Goal: Information Seeking & Learning: Learn about a topic

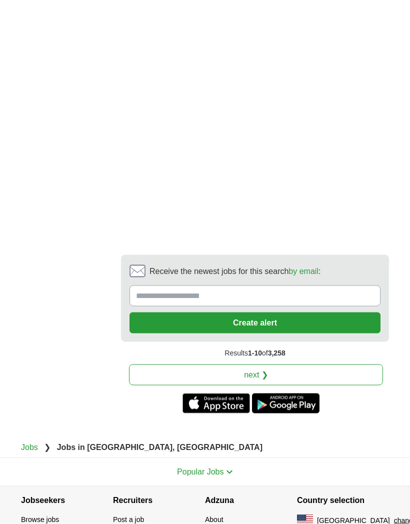
scroll to position [2433, 0]
click at [347, 364] on link "next ❯" at bounding box center [256, 374] width 254 height 21
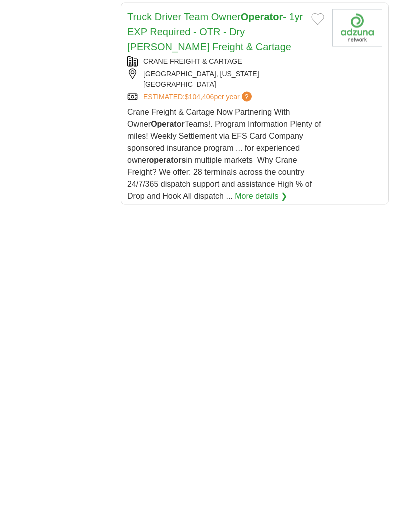
scroll to position [1908, 0]
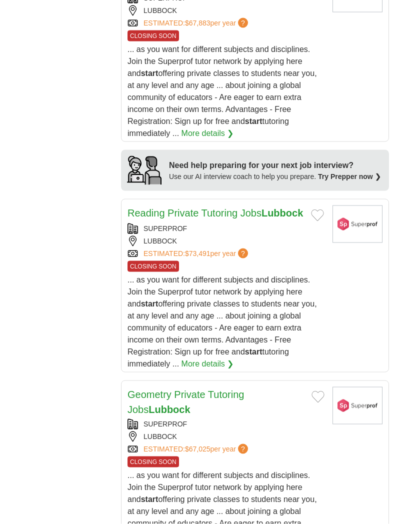
scroll to position [1258, 0]
click at [228, 366] on link "More details ❯" at bounding box center [207, 363] width 52 height 12
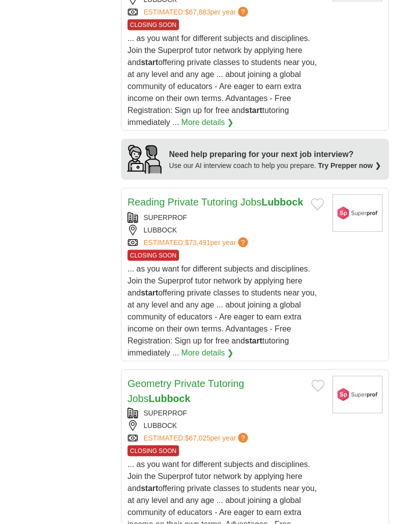
scroll to position [1272, 0]
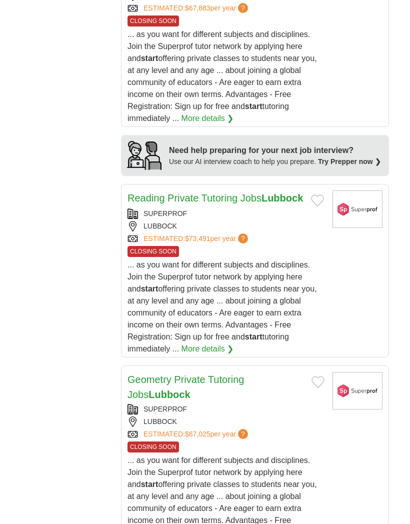
click at [216, 355] on link "More details ❯" at bounding box center [207, 349] width 52 height 12
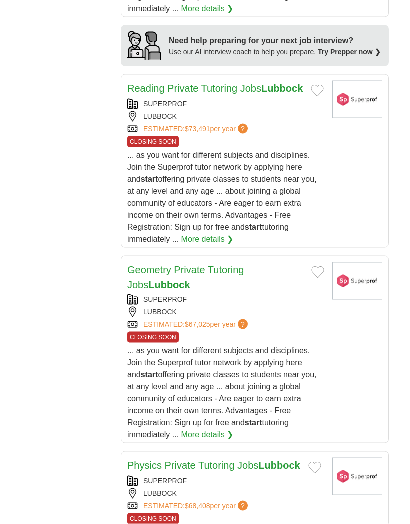
scroll to position [1377, 0]
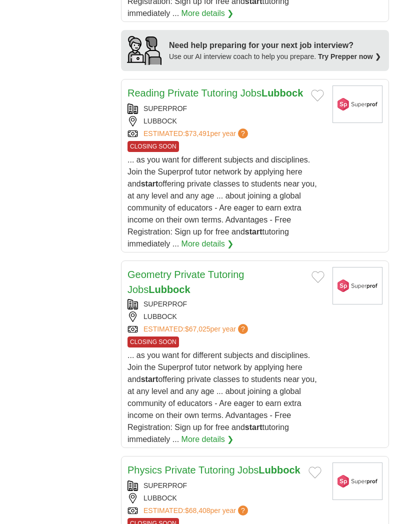
click at [402, 233] on body "Login Register Employers 4,361 Jobs in [GEOGRAPHIC_DATA], [GEOGRAPHIC_DATA] [GE…" at bounding box center [205, 147] width 410 height 3049
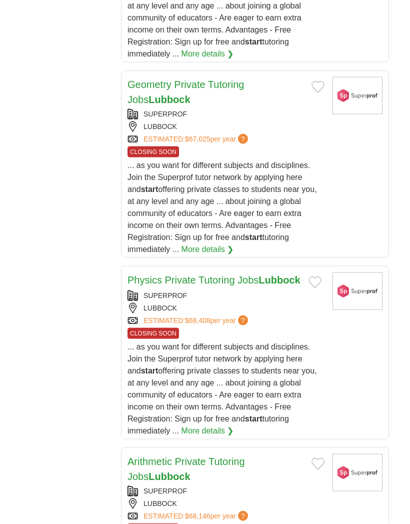
scroll to position [1567, 0]
click at [336, 387] on article "Physics Private Tutoring Jobs Lubbock SUPERPROF [GEOGRAPHIC_DATA] ESTIMATED: $6…" at bounding box center [255, 352] width 268 height 173
